Goal: Task Accomplishment & Management: Manage account settings

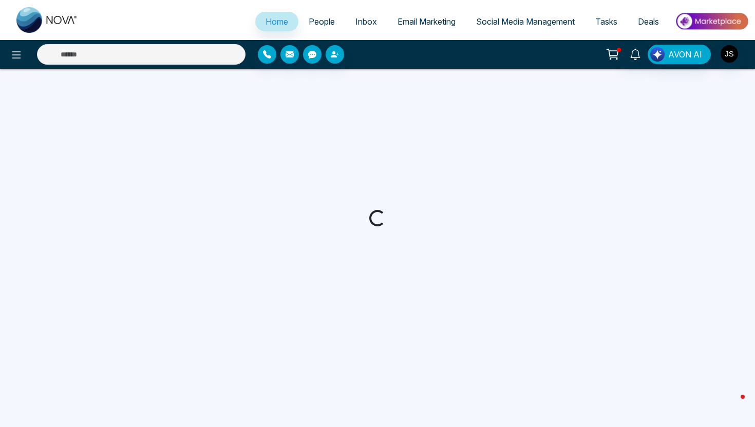
select select "*"
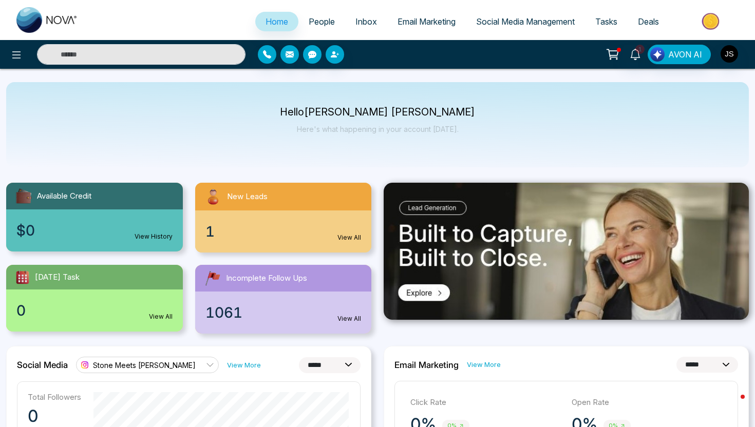
click at [322, 13] on link "People" at bounding box center [321, 22] width 47 height 20
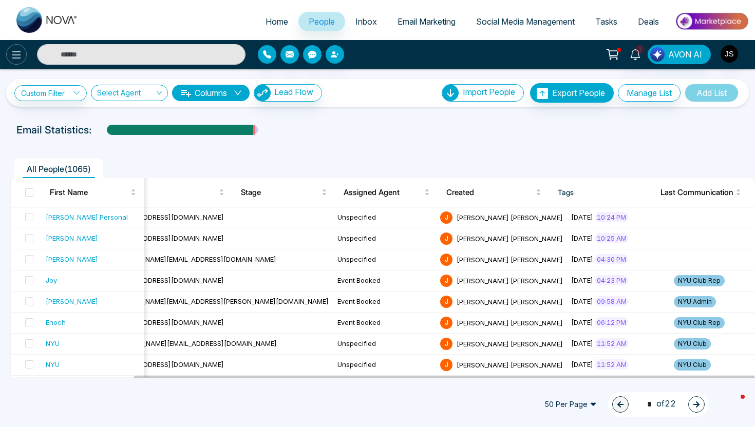
click at [18, 48] on button at bounding box center [16, 54] width 21 height 21
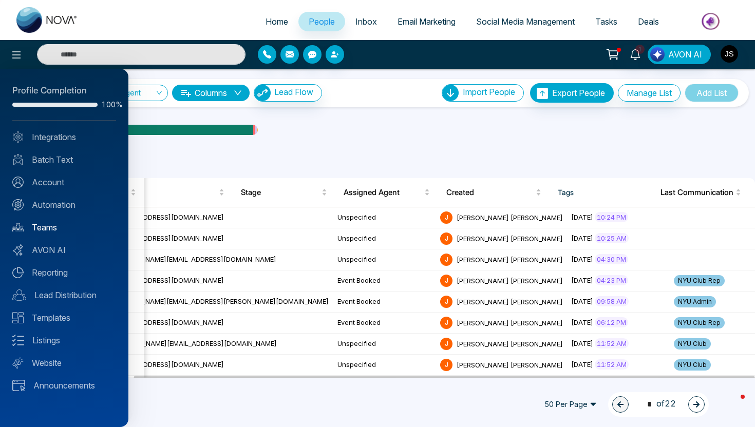
click at [43, 232] on link "Teams" at bounding box center [64, 227] width 104 height 12
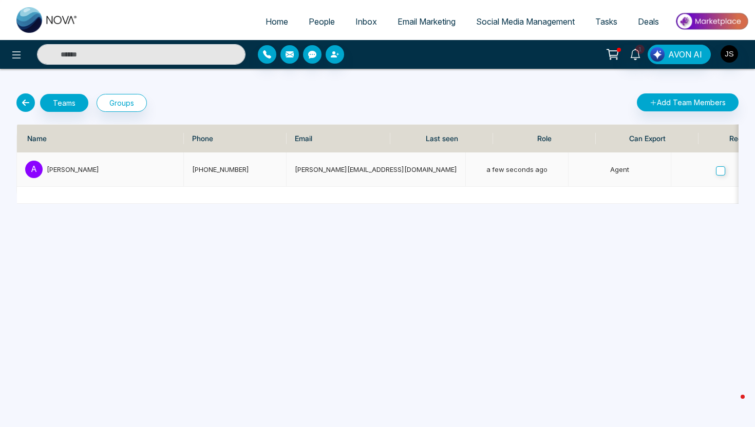
click at [91, 170] on div "[PERSON_NAME]" at bounding box center [111, 169] width 128 height 10
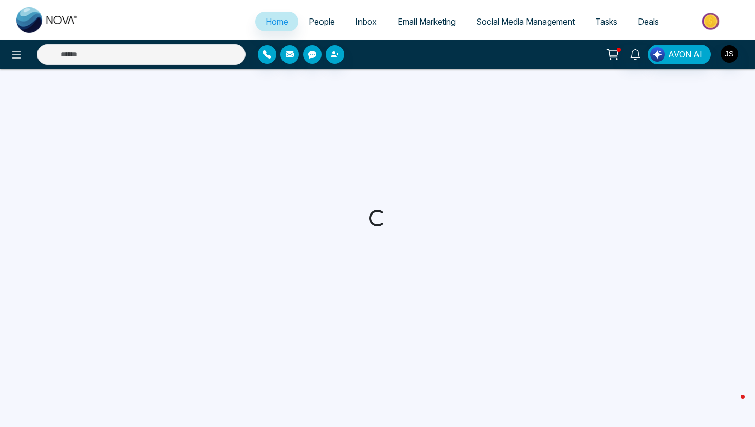
select select "*"
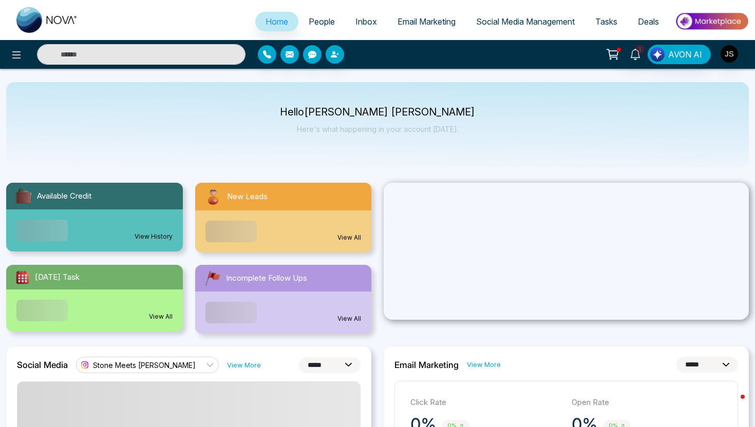
click at [329, 19] on link "People" at bounding box center [321, 22] width 47 height 20
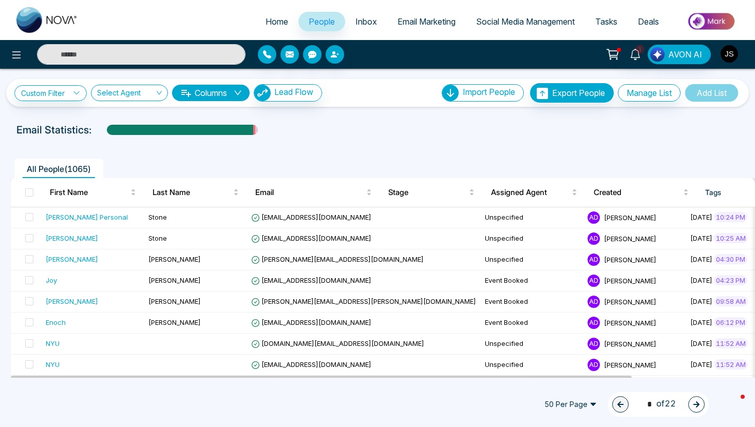
click at [727, 55] on img "button" at bounding box center [728, 53] width 17 height 17
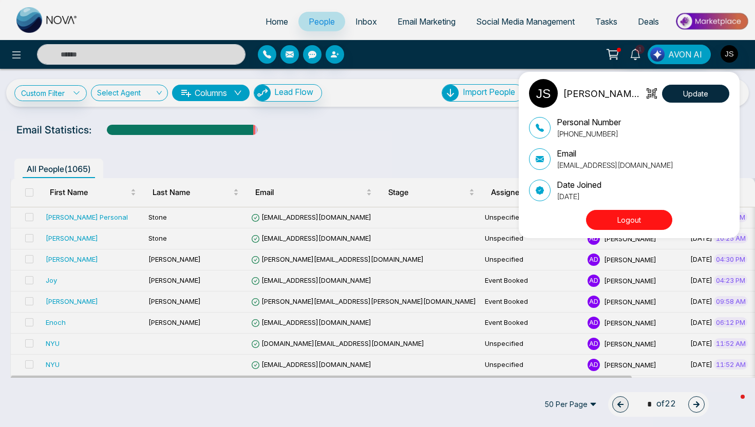
click at [645, 224] on button "Logout" at bounding box center [629, 220] width 86 height 20
